Goal: Find specific page/section: Find specific page/section

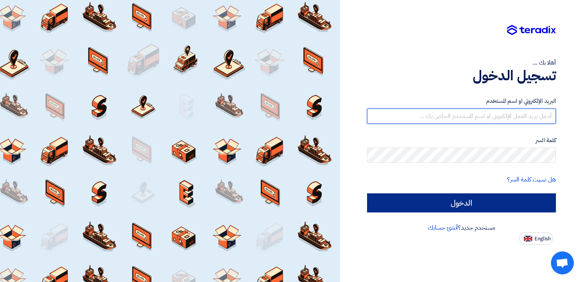
type input "amr@atosgenerators.com"
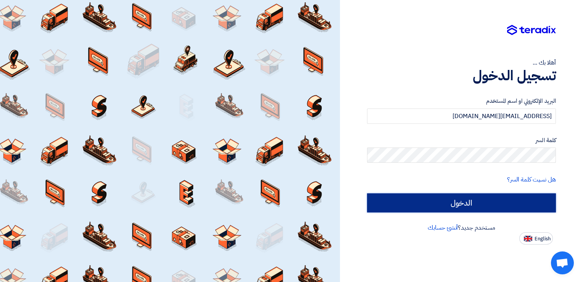
click at [491, 205] on input "الدخول" at bounding box center [461, 202] width 189 height 19
